Goal: Task Accomplishment & Management: Manage account settings

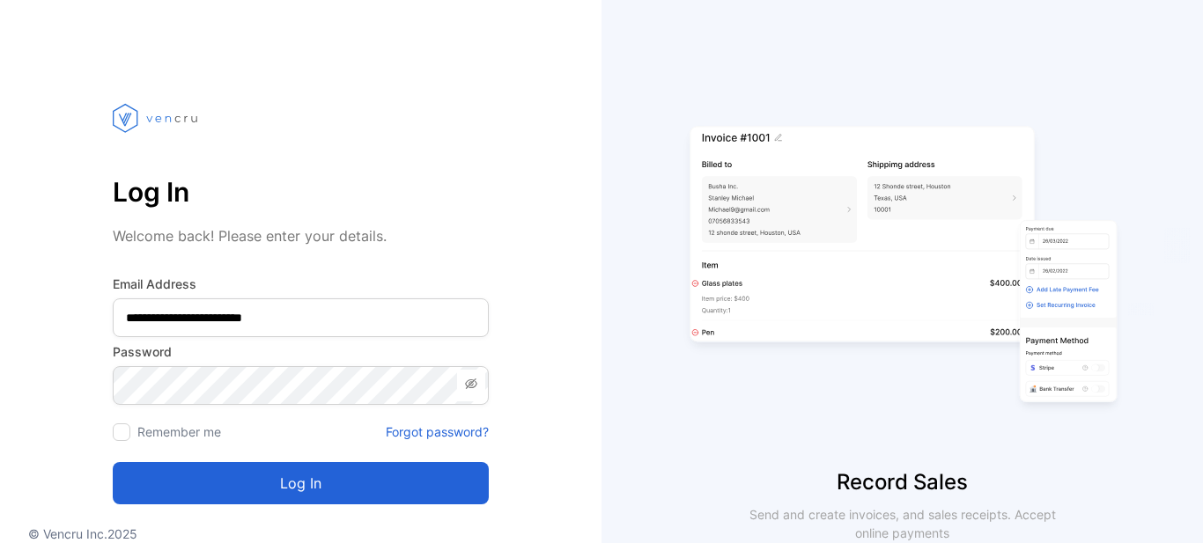
click at [555, 295] on div "**********" at bounding box center [301, 310] width 602 height 481
click at [473, 388] on icon at bounding box center [471, 384] width 12 height 11
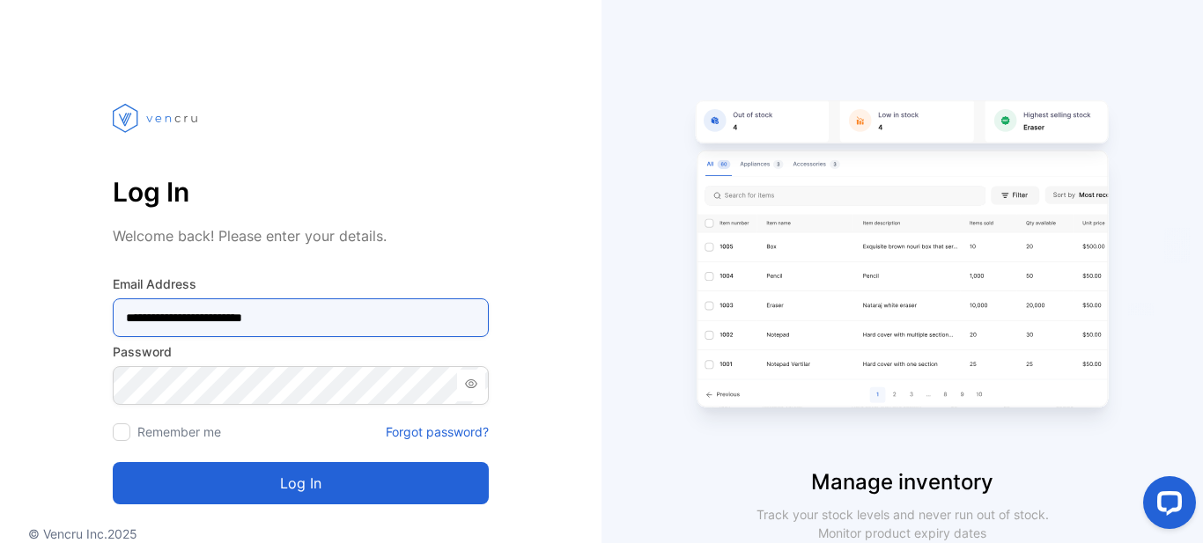
drag, startPoint x: 331, startPoint y: 323, endPoint x: 26, endPoint y: 350, distance: 306.8
click at [26, 350] on div "**********" at bounding box center [301, 310] width 602 height 481
paste Address-inputemail "email"
type Address-inputemail "**********"
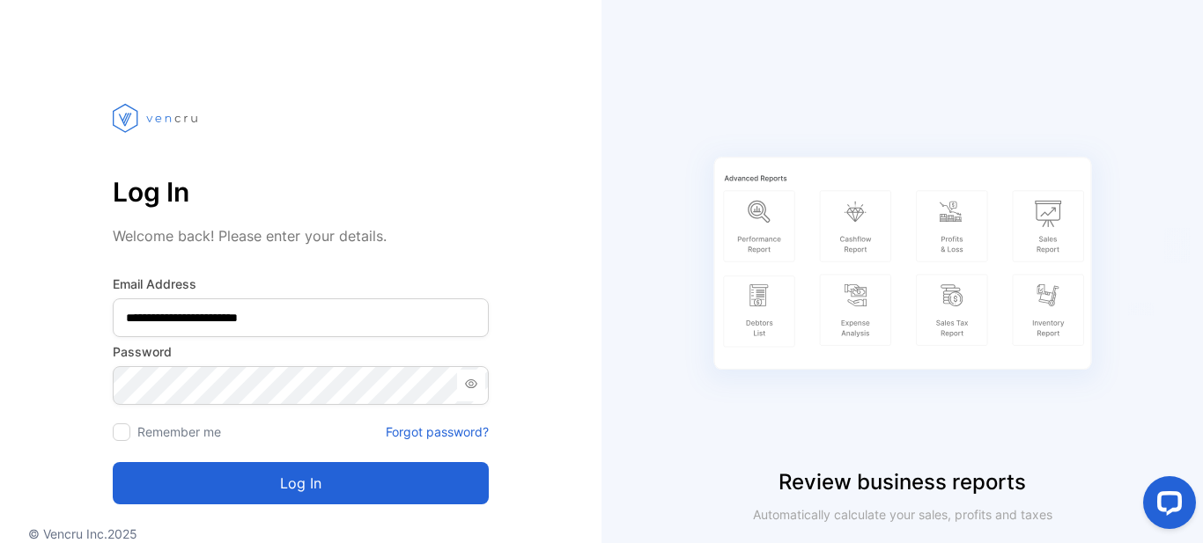
click at [307, 484] on button "Log in" at bounding box center [301, 483] width 376 height 42
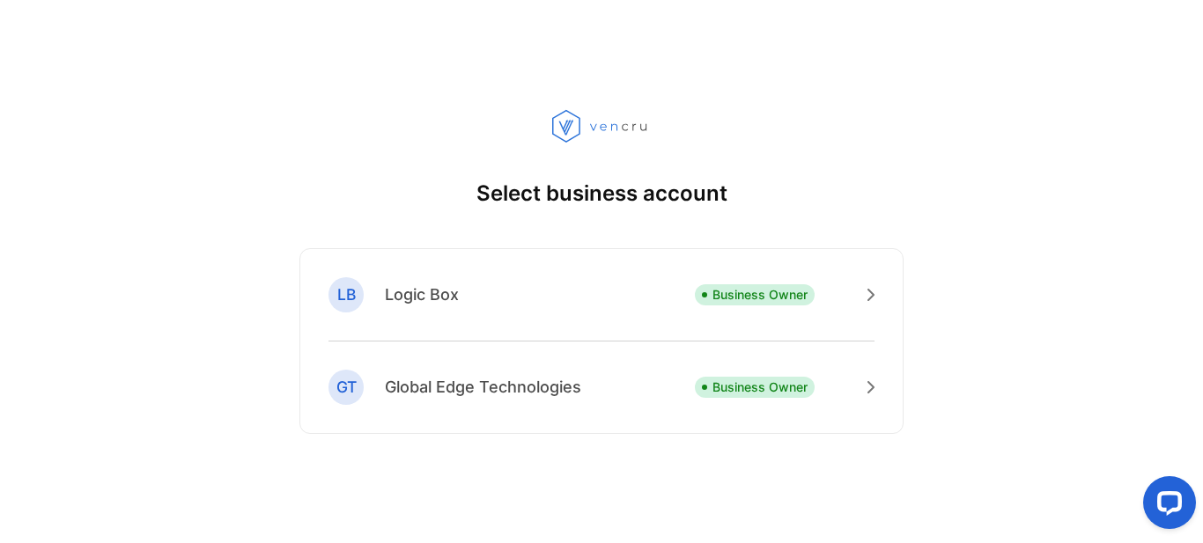
click at [1051, 195] on div "Select business account LB Logic Box Business Owner GT Global Edge Technologies…" at bounding box center [601, 271] width 1203 height 543
click at [548, 287] on div "LB Logic Box Business Owner" at bounding box center [602, 309] width 546 height 64
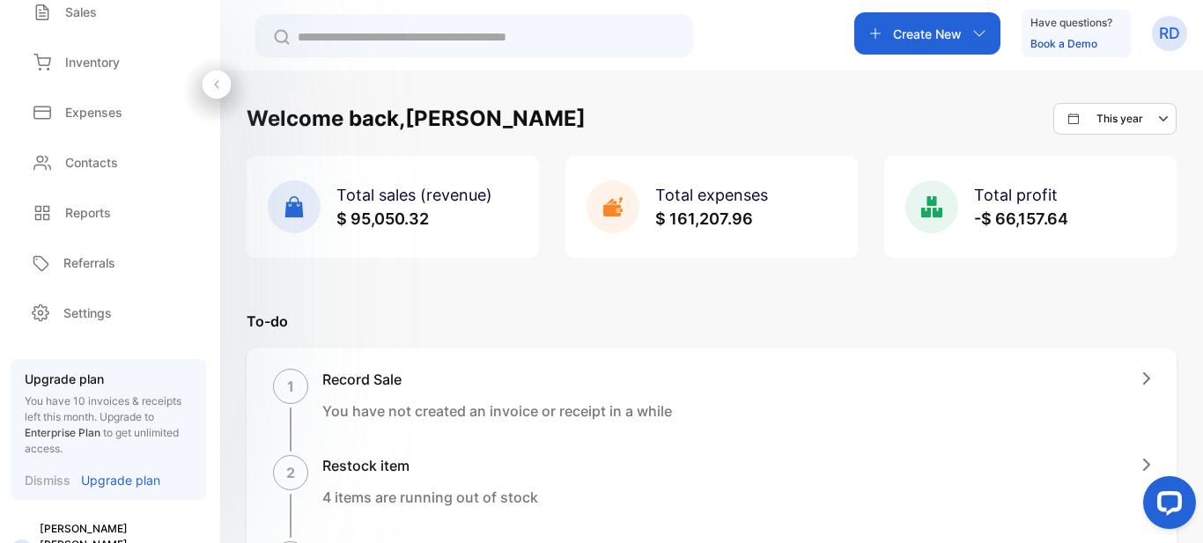
scroll to position [184, 0]
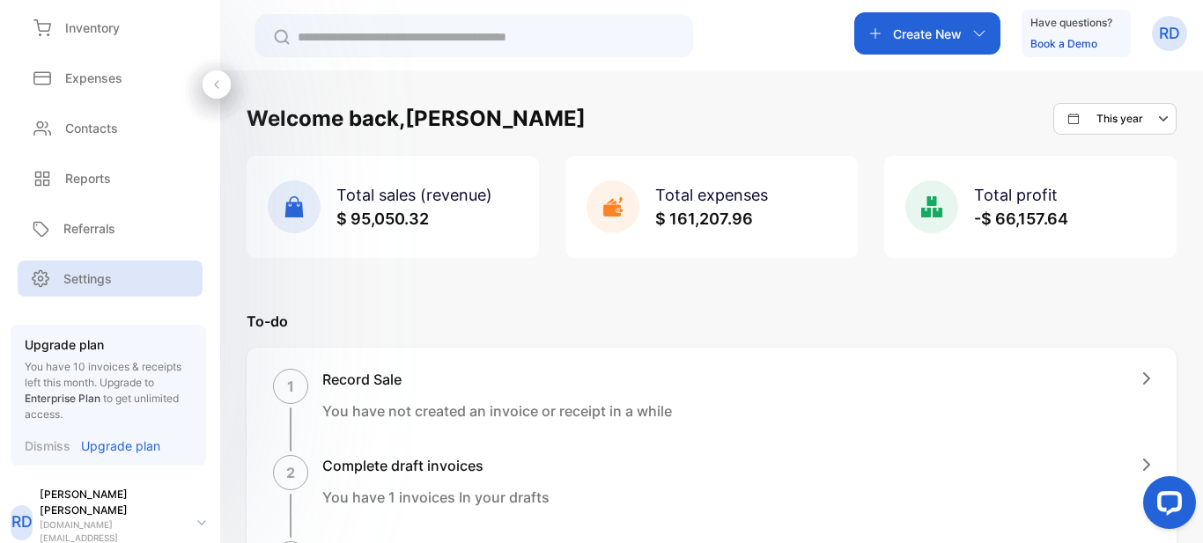
click at [108, 273] on p "Settings" at bounding box center [87, 279] width 48 height 18
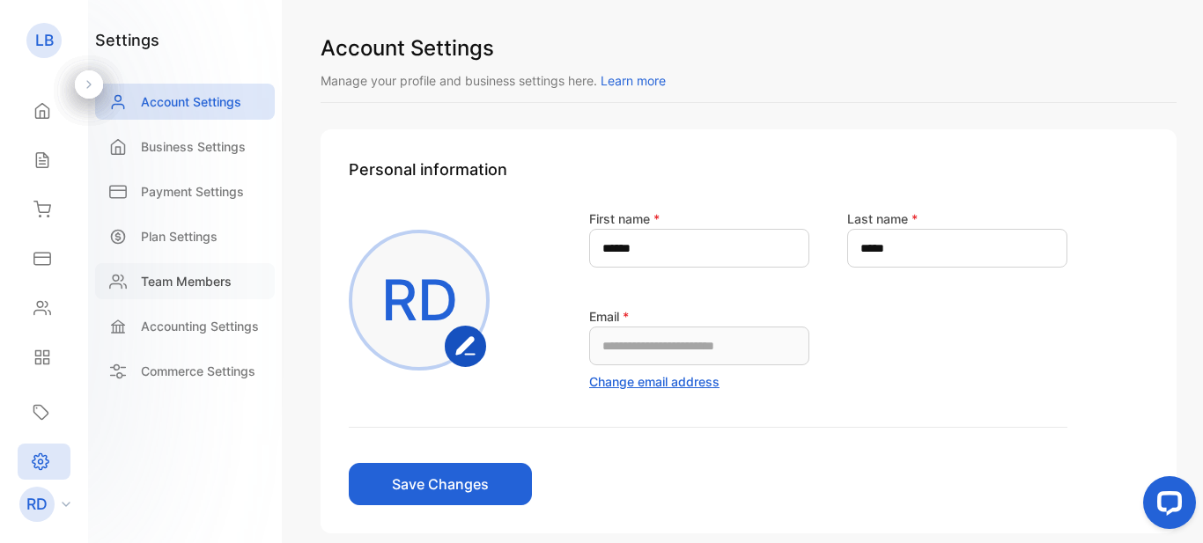
click at [235, 284] on div "Team Members" at bounding box center [185, 281] width 180 height 36
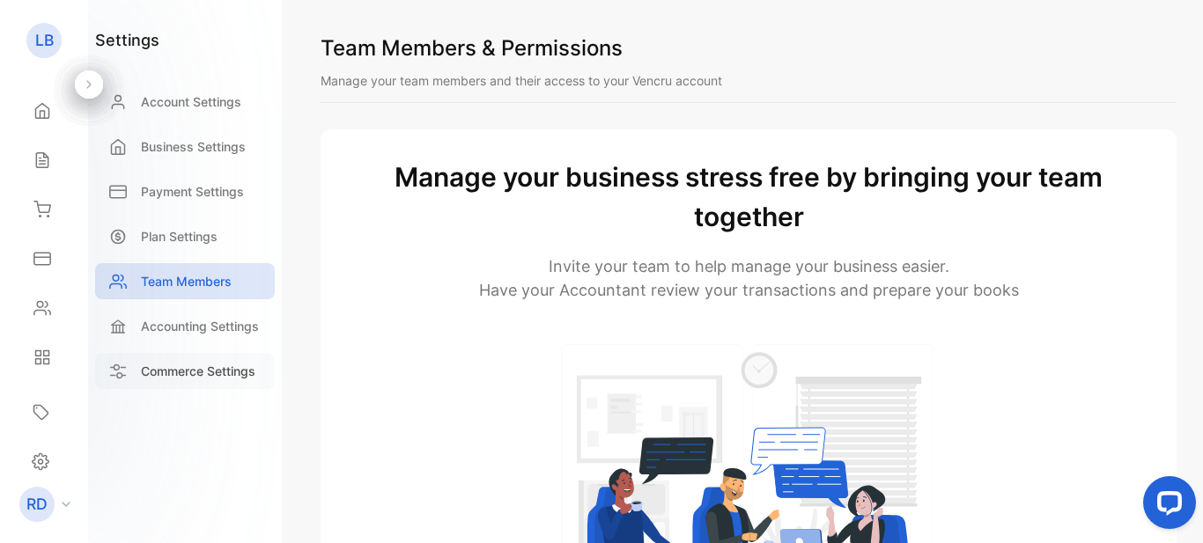
click at [220, 361] on div "Commerce Settings" at bounding box center [185, 371] width 180 height 36
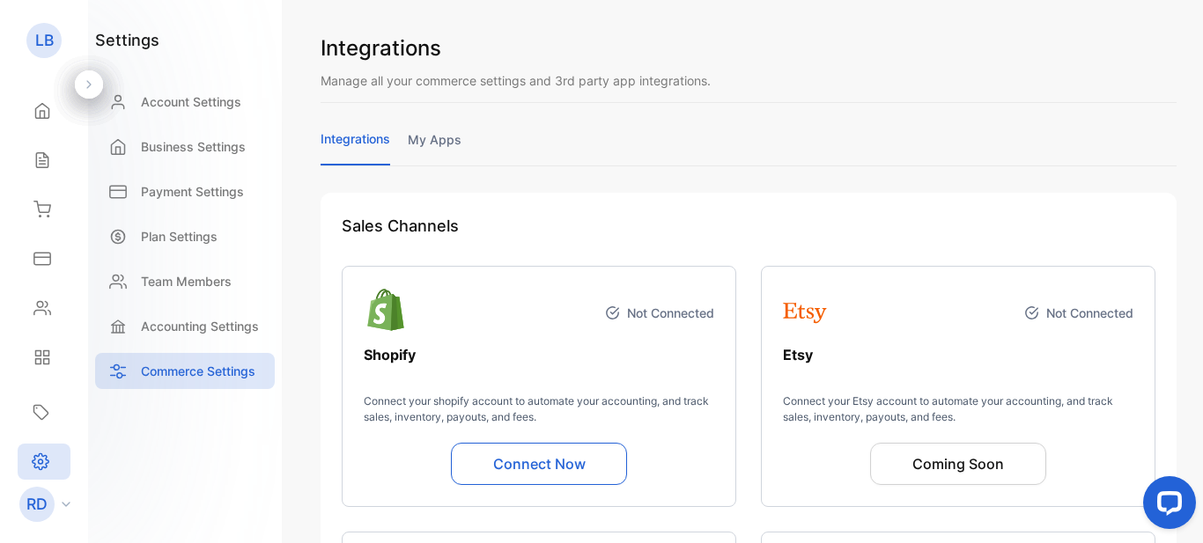
click at [470, 137] on div "integrations my apps" at bounding box center [749, 147] width 856 height 36
click at [459, 138] on link "my apps" at bounding box center [435, 147] width 54 height 34
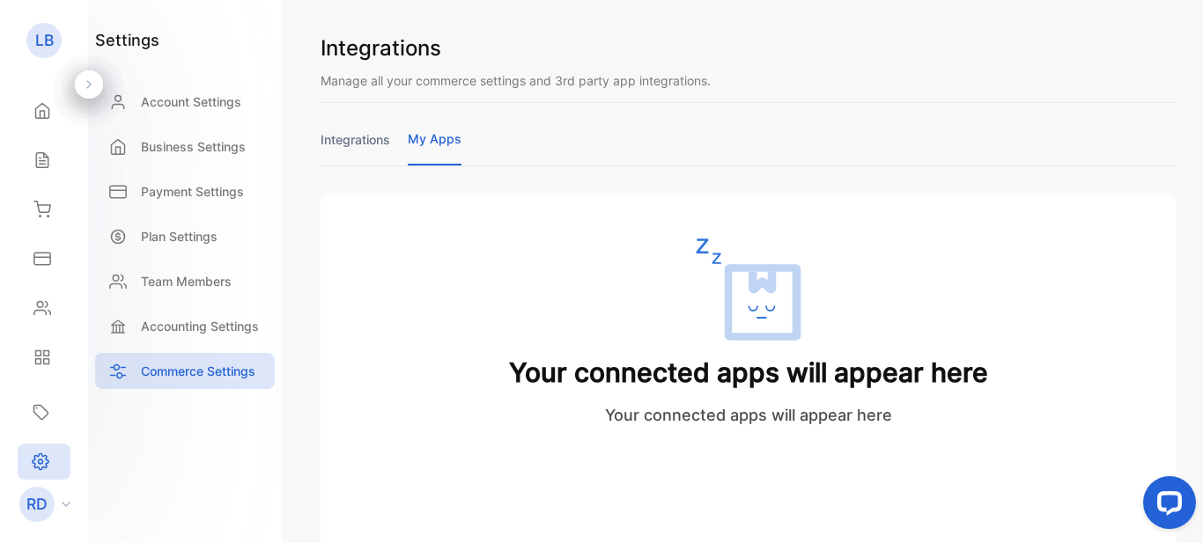
click at [374, 146] on link "integrations" at bounding box center [356, 147] width 70 height 34
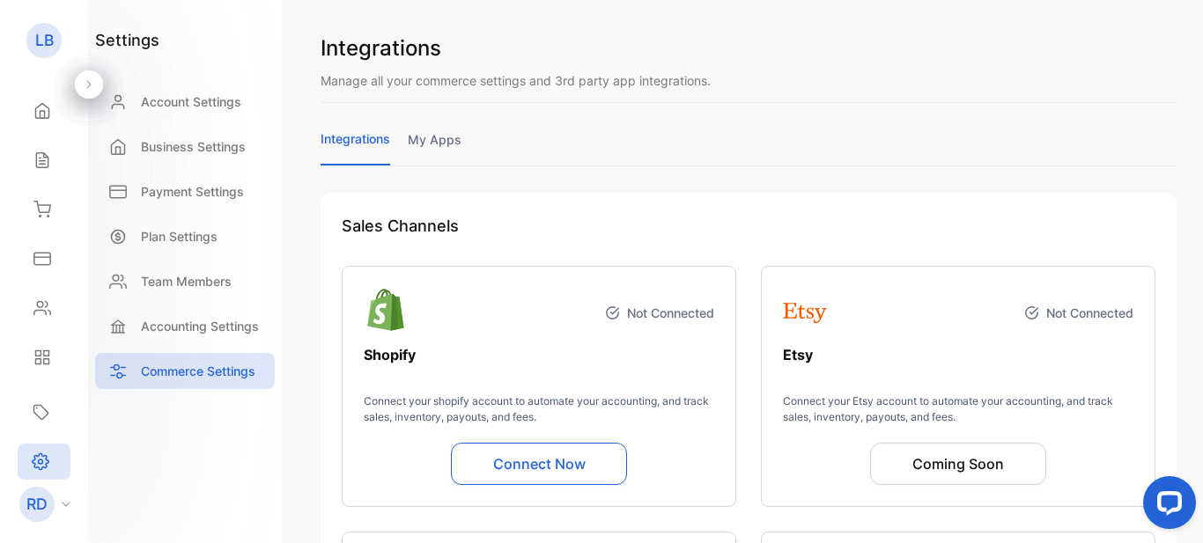
click at [436, 142] on link "my apps" at bounding box center [435, 147] width 54 height 34
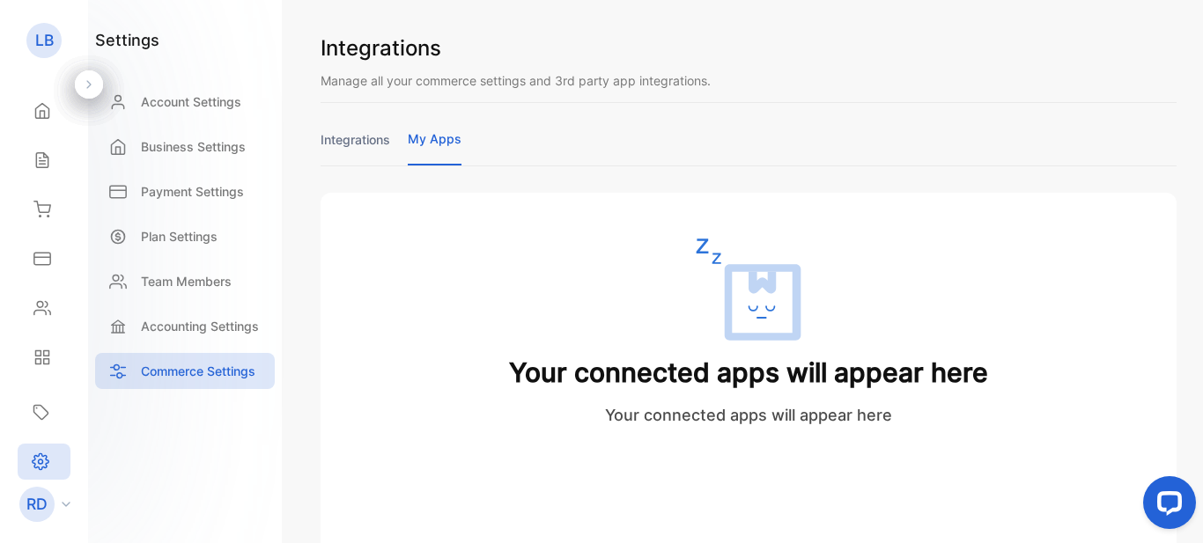
click at [374, 143] on link "integrations" at bounding box center [356, 147] width 70 height 34
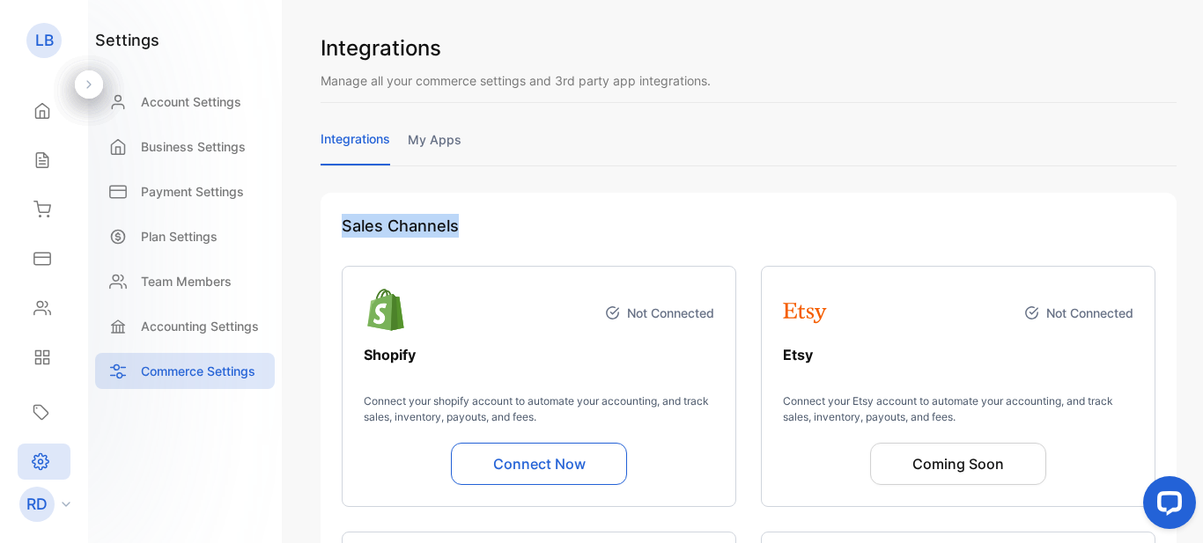
drag, startPoint x: 443, startPoint y: 221, endPoint x: 326, endPoint y: 219, distance: 117.2
copy h2 "Sales Channels"
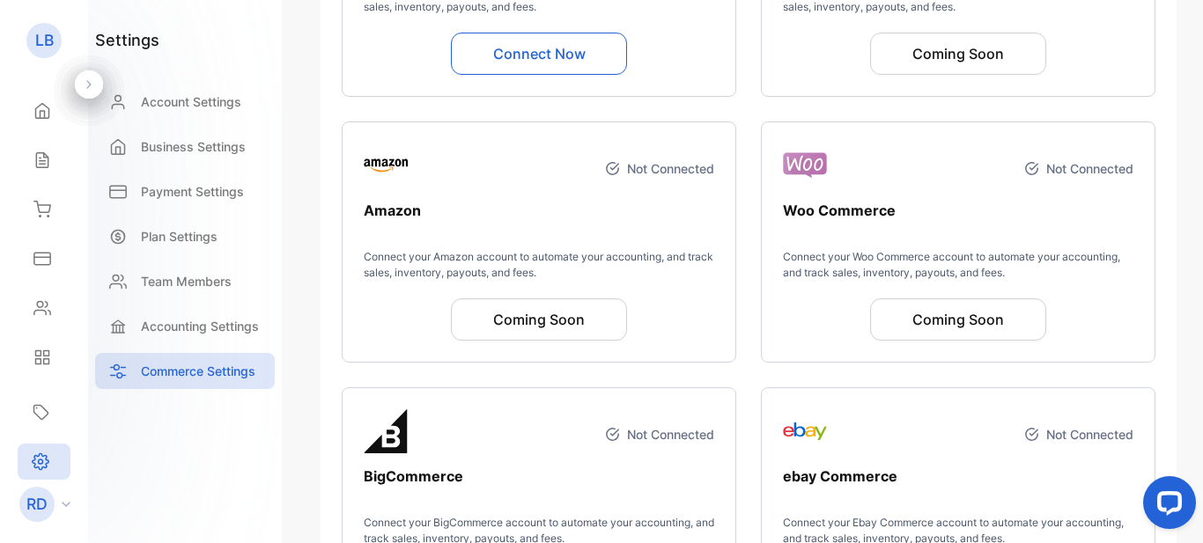
scroll to position [412, 0]
